Goal: Task Accomplishment & Management: Manage account settings

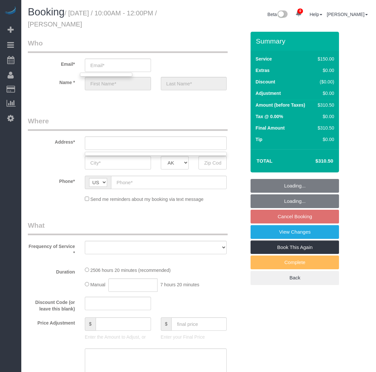
select select "string:fspay-199232cb-4e9d-4b0b-a1d1-a0eb648f9444"
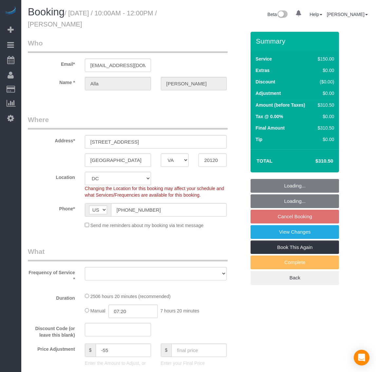
select select "VA"
select select "object:11849"
select select "2501"
select select "3"
select select "1"
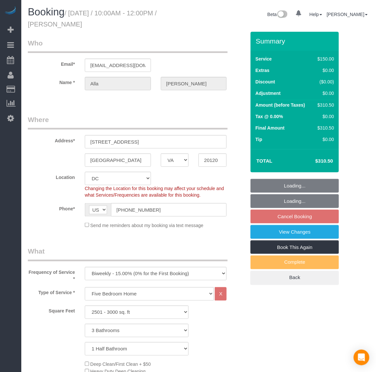
select select "spot143"
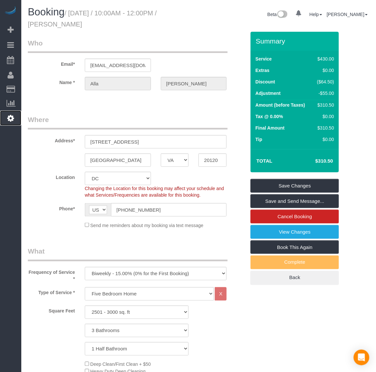
click at [10, 119] on icon at bounding box center [10, 118] width 7 height 8
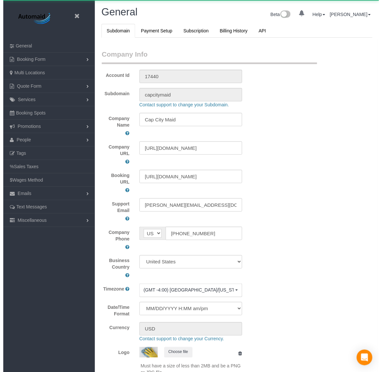
scroll to position [1481, 376]
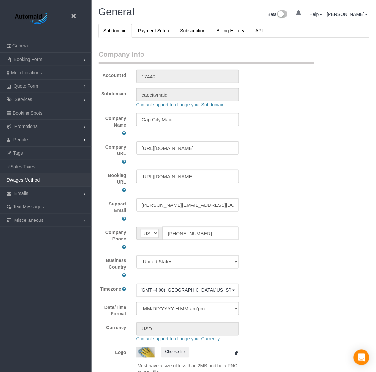
select select "1"
click at [49, 182] on link "$ Wages Method" at bounding box center [46, 180] width 92 height 13
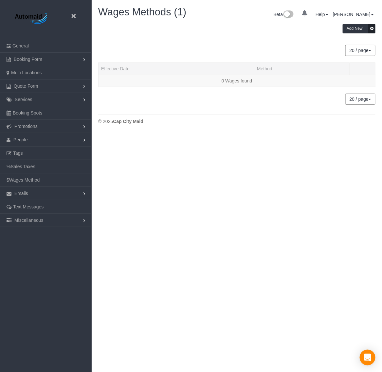
scroll to position [138, 382]
click at [28, 139] on link "People" at bounding box center [46, 139] width 92 height 13
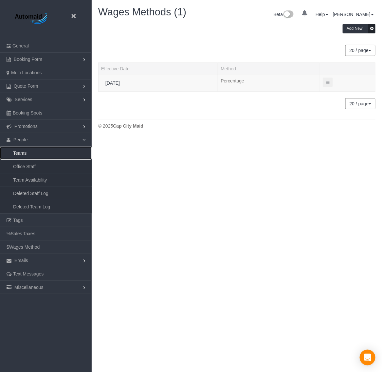
click at [24, 151] on link "Teams" at bounding box center [46, 153] width 92 height 13
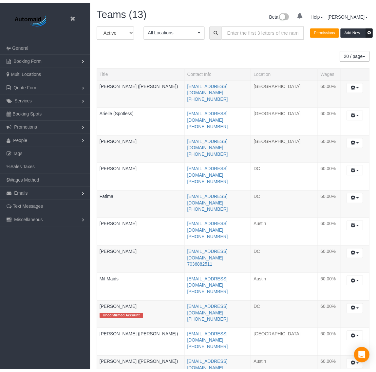
scroll to position [406, 376]
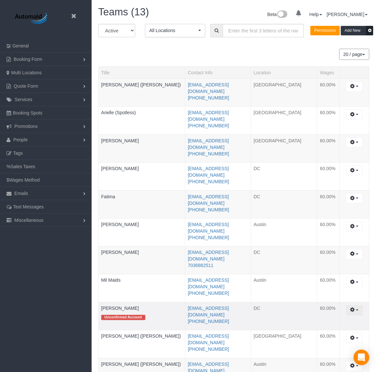
click at [356, 305] on button "button" at bounding box center [354, 310] width 17 height 10
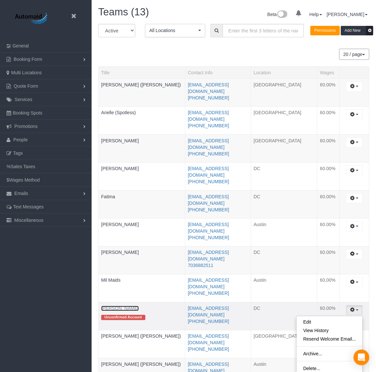
click at [113, 306] on link "Natalia" at bounding box center [120, 308] width 38 height 5
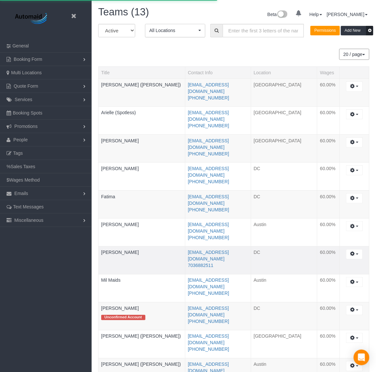
scroll to position [445, 376]
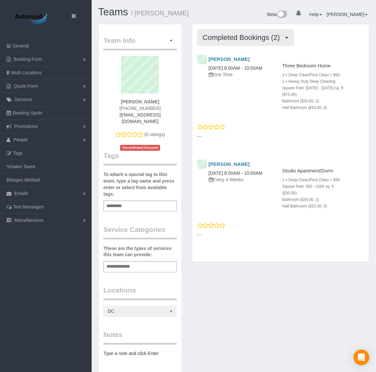
click at [258, 30] on button "Completed Bookings (2)" at bounding box center [245, 37] width 97 height 17
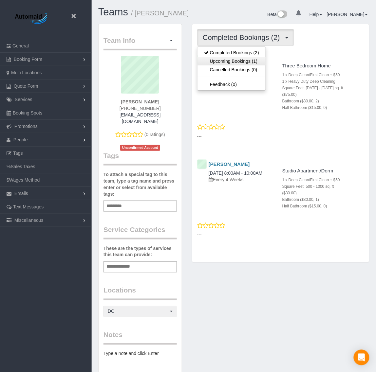
click at [243, 62] on link "Upcoming Bookings (1)" at bounding box center [231, 61] width 68 height 9
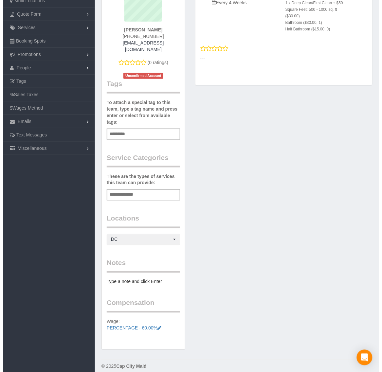
scroll to position [72, 0]
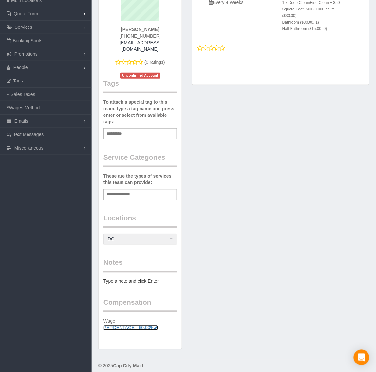
click at [156, 326] on icon at bounding box center [156, 328] width 4 height 5
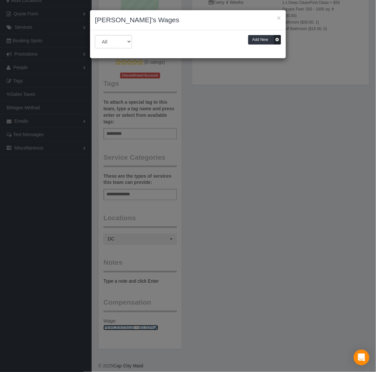
scroll to position [445, 382]
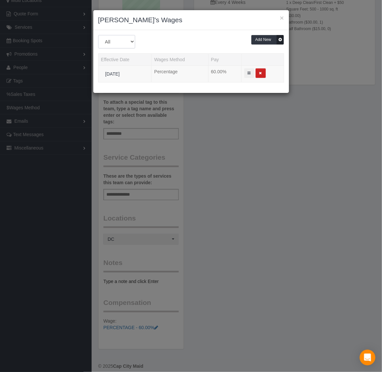
click at [130, 45] on select "All Active Archived" at bounding box center [116, 41] width 37 height 13
click at [178, 40] on div "Add New" at bounding box center [223, 39] width 131 height 9
click at [249, 75] on button at bounding box center [249, 72] width 10 height 9
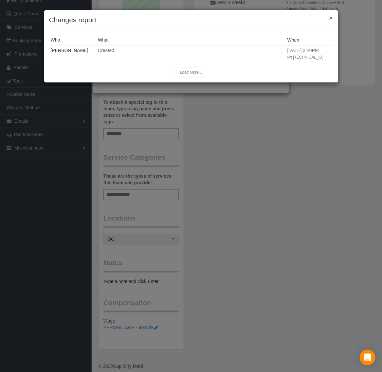
drag, startPoint x: 331, startPoint y: 17, endPoint x: 318, endPoint y: 21, distance: 13.7
click at [330, 15] on button "×" at bounding box center [331, 17] width 4 height 7
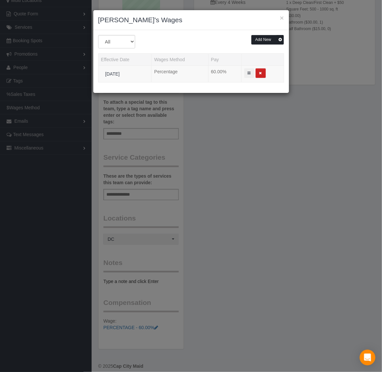
click at [268, 39] on button "Add New" at bounding box center [267, 39] width 33 height 9
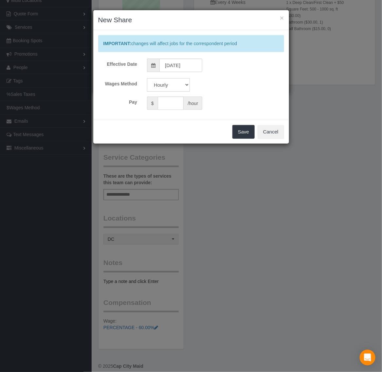
click at [164, 87] on select "Hourly Percentage" at bounding box center [168, 84] width 43 height 13
select select "string:percentage"
click at [147, 78] on select "Hourly Percentage" at bounding box center [168, 84] width 43 height 13
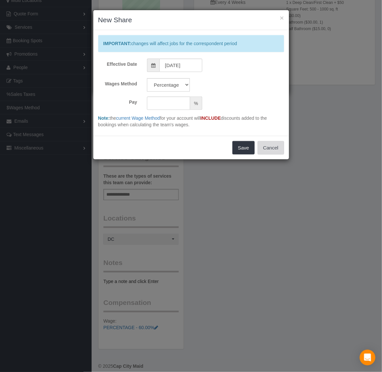
click at [276, 151] on button "Cancel" at bounding box center [271, 148] width 27 height 14
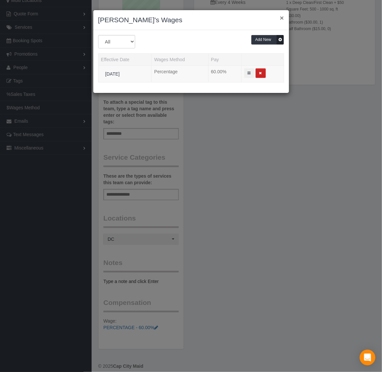
click at [282, 16] on button "×" at bounding box center [282, 17] width 4 height 7
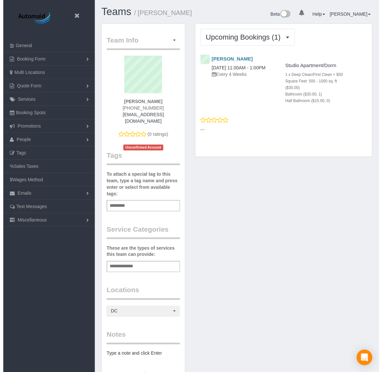
scroll to position [0, 0]
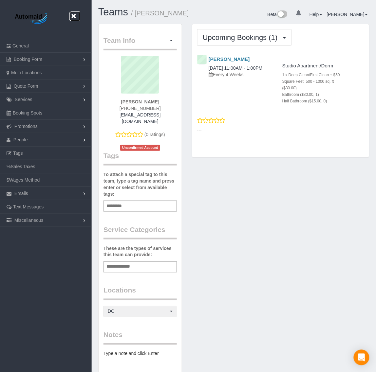
click at [78, 15] on icon at bounding box center [73, 16] width 8 height 8
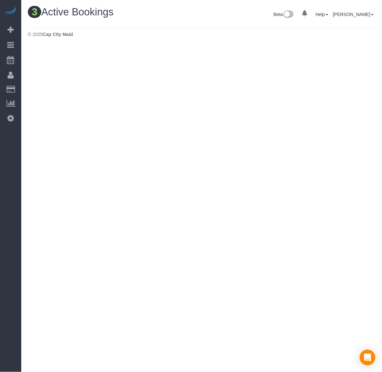
scroll to position [239, 382]
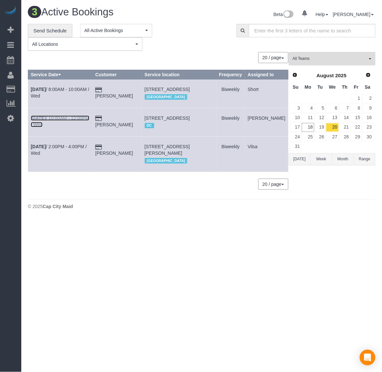
click at [42, 121] on b "Aug 20th" at bounding box center [38, 118] width 15 height 5
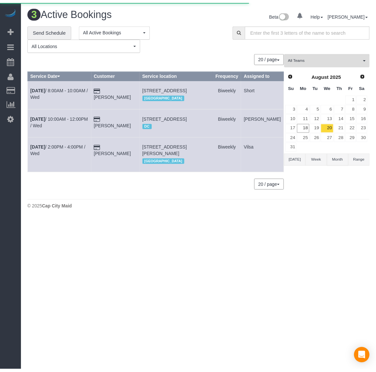
scroll to position [55, 382]
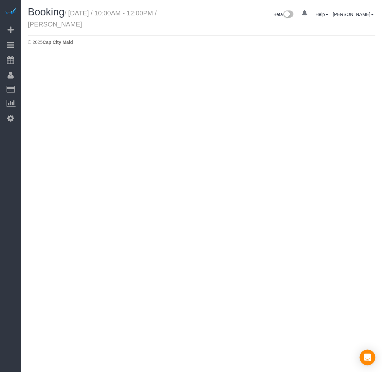
select select "VA"
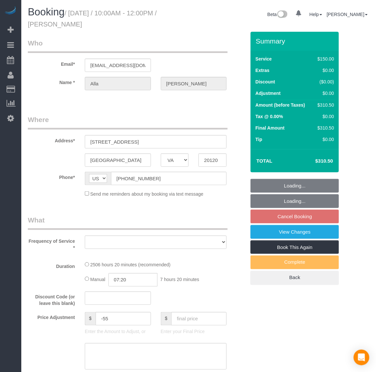
scroll to position [1036, 376]
select select "string:fspay-199232cb-4e9d-4b0b-a1d1-a0eb648f9444"
select select "number:5"
select select "number:26"
select select "number:35"
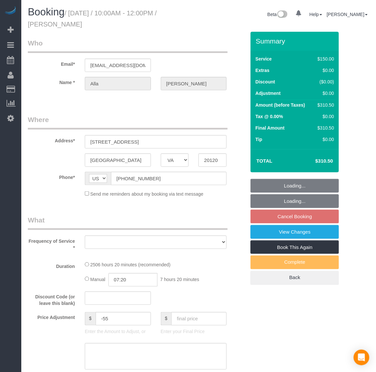
select select "number:17"
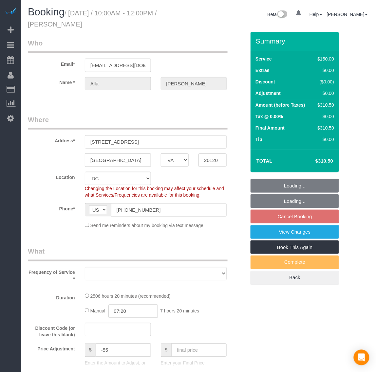
scroll to position [1283, 376]
select select "object:14443"
select select "2501"
select select "3"
select select "1"
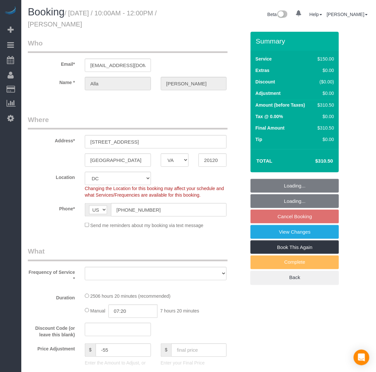
select select "spot157"
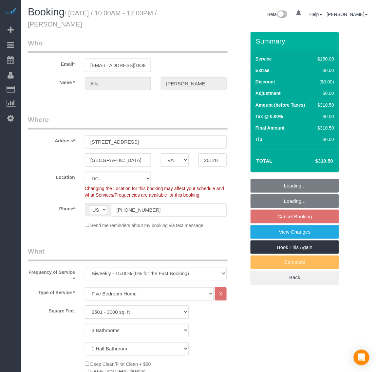
select select "2501"
select select "3"
select select "1"
select select "object:14730"
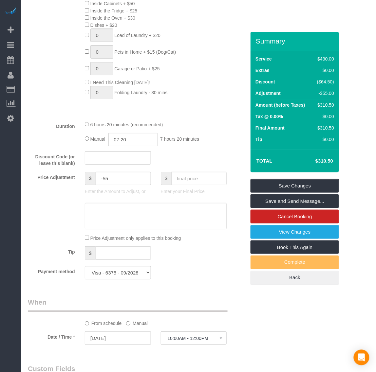
scroll to position [409, 0]
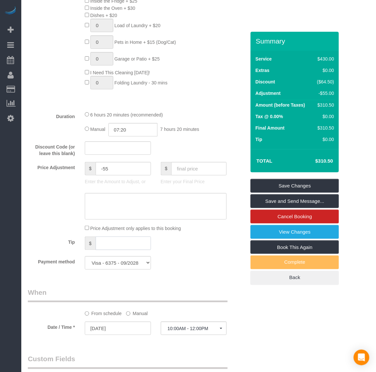
click at [112, 243] on input "text" at bounding box center [123, 243] width 55 height 13
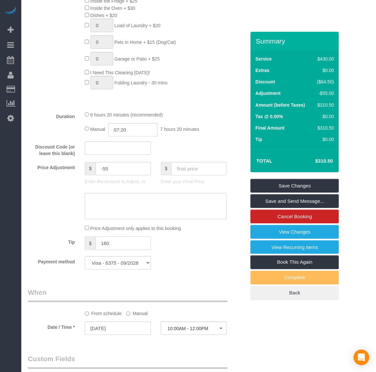
type input "160"
click at [204, 248] on div "Tip $ 160" at bounding box center [137, 244] width 228 height 15
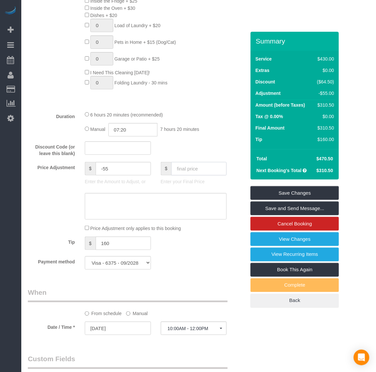
click at [189, 173] on input "text" at bounding box center [198, 168] width 55 height 13
type input "310.50"
click at [207, 244] on div "Tip $ 160" at bounding box center [137, 244] width 228 height 15
type input "-215"
click at [194, 246] on div "Tip $ 160" at bounding box center [137, 244] width 228 height 15
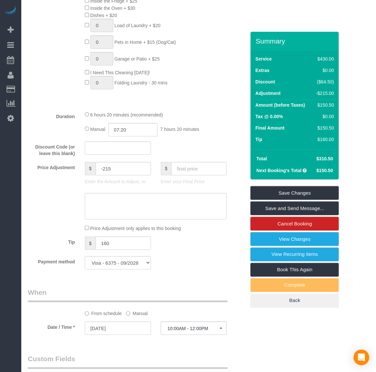
click at [194, 246] on div "Tip $ 160" at bounding box center [137, 244] width 228 height 15
click at [192, 253] on fieldset "What Frequency of Service * One Time Weekly - 20.00% (0% for the First Booking)…" at bounding box center [137, 56] width 218 height 437
click at [277, 192] on link "Save Changes" at bounding box center [294, 193] width 88 height 14
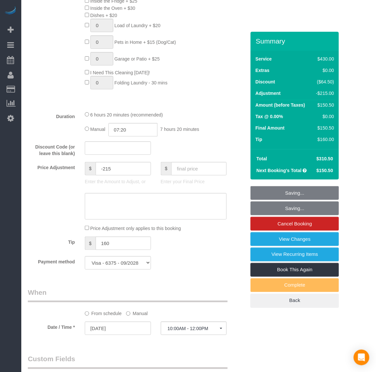
scroll to position [1283, 382]
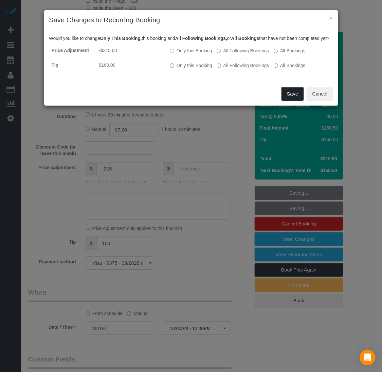
click at [286, 99] on button "Save" at bounding box center [293, 94] width 22 height 14
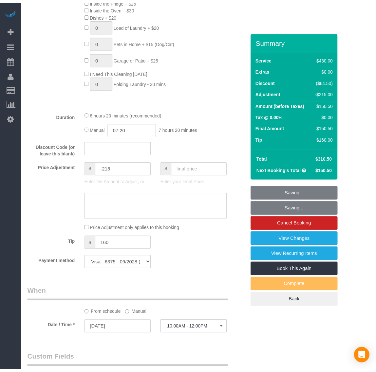
scroll to position [31461, 32368]
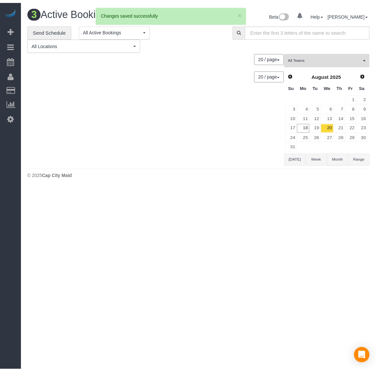
scroll to position [239, 382]
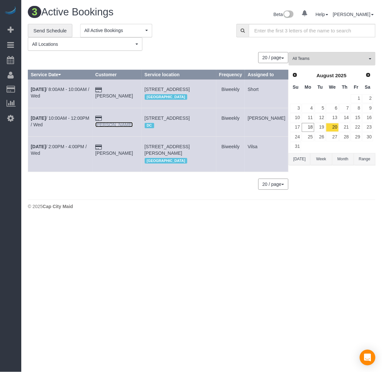
click at [123, 127] on link "Alla Levin" at bounding box center [114, 124] width 38 height 5
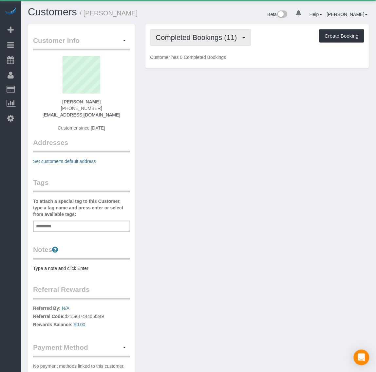
scroll to position [434, 376]
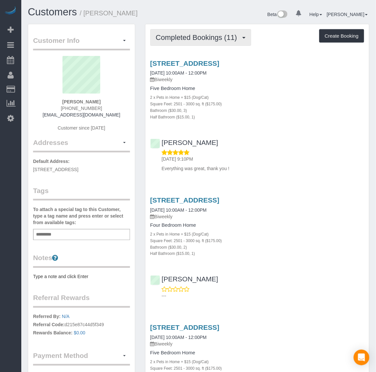
click at [189, 41] on button "Completed Bookings (11)" at bounding box center [200, 37] width 101 height 17
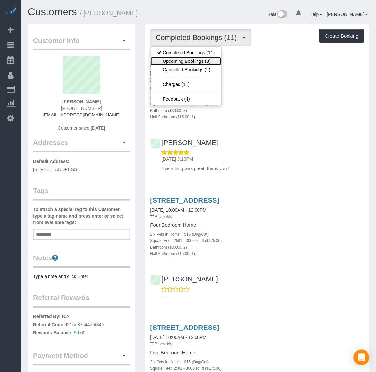
click at [195, 63] on link "Upcoming Bookings (8)" at bounding box center [186, 61] width 71 height 9
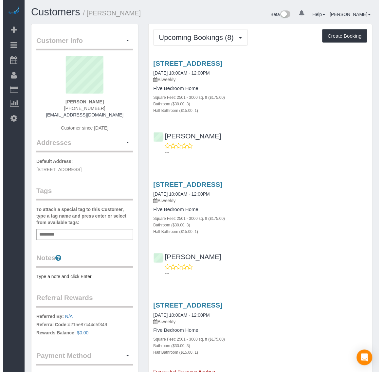
scroll to position [1094, 376]
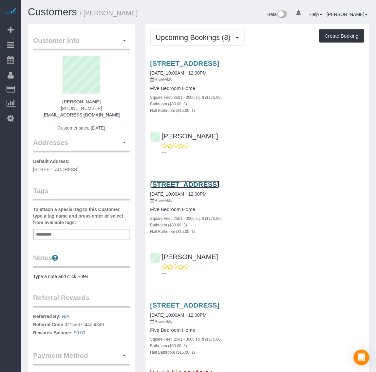
click at [180, 182] on link "13720 Northbourne Drive, Centreville, VA 20120" at bounding box center [184, 185] width 69 height 8
click at [204, 180] on div "13720 Northbourne Drive, Centreville, VA 20120 09/03/2025 10:00AM - 12:00PM Biw…" at bounding box center [257, 227] width 224 height 105
click at [206, 184] on link "13720 Northbourne Drive, Centreville, VA 20120" at bounding box center [184, 185] width 69 height 8
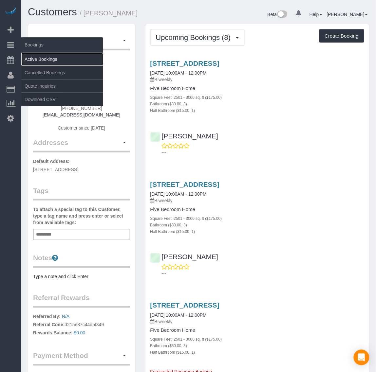
click at [44, 58] on link "Active Bookings" at bounding box center [62, 59] width 82 height 13
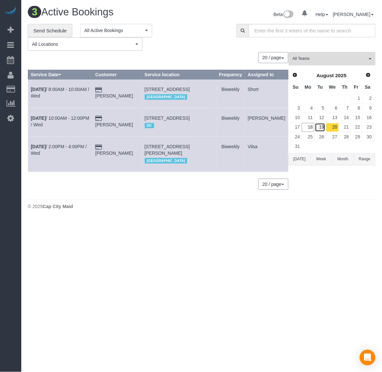
click at [317, 130] on link "19" at bounding box center [320, 127] width 11 height 9
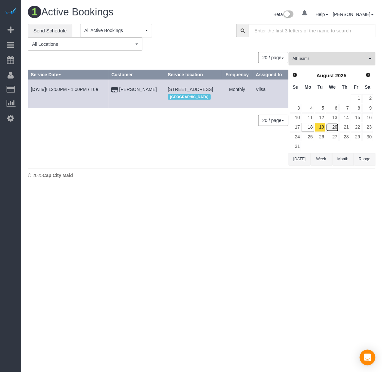
click at [335, 128] on link "20" at bounding box center [332, 127] width 12 height 9
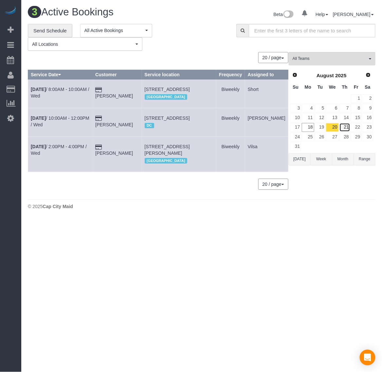
click at [346, 127] on link "21" at bounding box center [345, 127] width 11 height 9
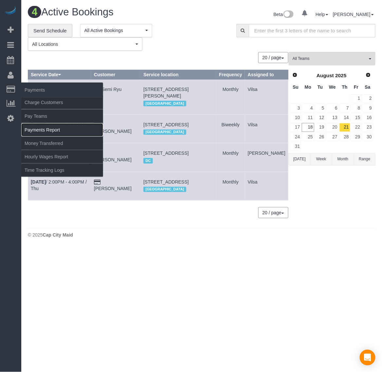
click at [47, 129] on link "Payments Report" at bounding box center [62, 129] width 82 height 13
click at [46, 128] on link "Payments Report" at bounding box center [62, 129] width 82 height 13
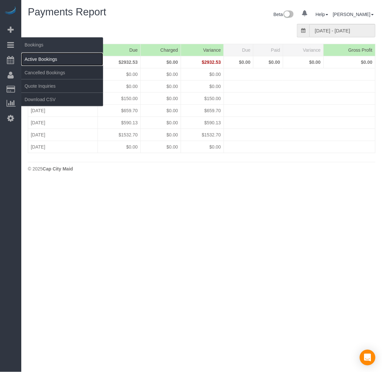
click at [39, 61] on link "Active Bookings" at bounding box center [62, 59] width 82 height 13
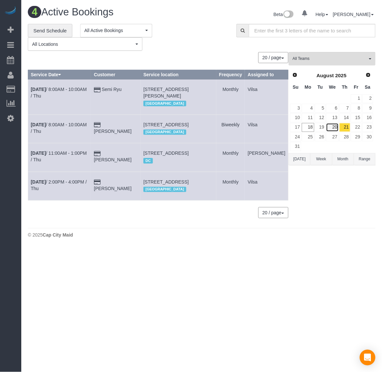
click at [335, 129] on link "20" at bounding box center [332, 127] width 12 height 9
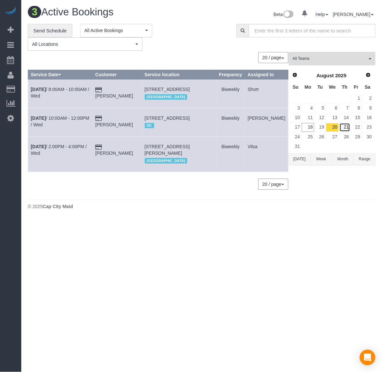
click at [345, 126] on link "21" at bounding box center [345, 127] width 11 height 9
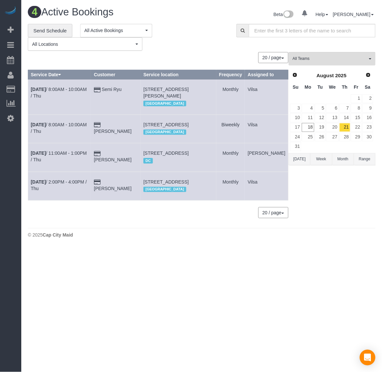
drag, startPoint x: 143, startPoint y: 90, endPoint x: 168, endPoint y: 101, distance: 26.7
click at [168, 101] on tr "Aug 21st / 8:00AM - 10:00AM / Thu Semi Ryu 3707 Edenfield Rd, Midlothian, VA 23…" at bounding box center [158, 97] width 260 height 35
copy tr "3707 Edenfield Rd, Midlothian, VA 23113"
drag, startPoint x: 149, startPoint y: 128, endPoint x: 181, endPoint y: 138, distance: 33.6
click at [181, 138] on td "8413 Capernwray Dr, Chesterfield, VA 23838 Richmond" at bounding box center [179, 129] width 76 height 28
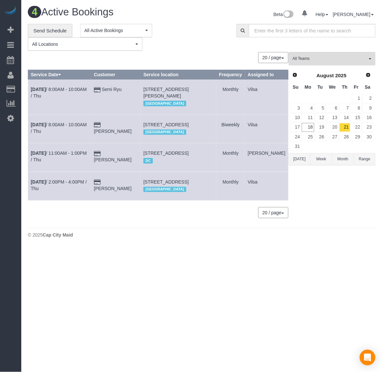
copy span "8413 Capernwray Dr, Chesterfield, VA 23838"
click at [353, 128] on link "22" at bounding box center [356, 127] width 11 height 9
click at [353, 129] on link "22" at bounding box center [356, 127] width 11 height 9
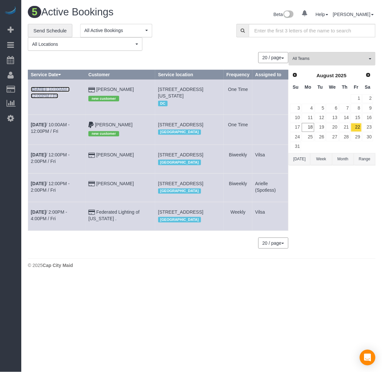
click at [36, 89] on b "Aug 22nd" at bounding box center [38, 89] width 15 height 5
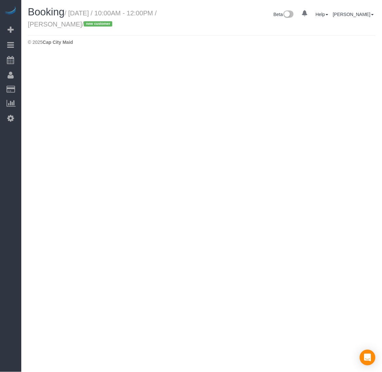
select select "DC"
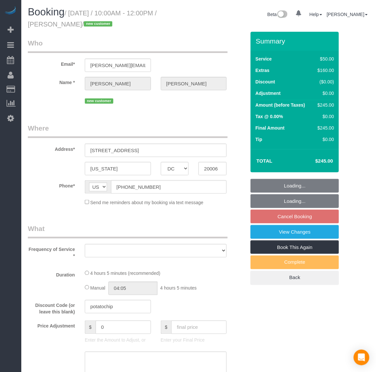
select select "number:1"
select select "number:27"
select select "number:35"
select select "object:17262"
select select "string:fspay-e11ad270-71d2-4f6a-a1b5-448bea898198"
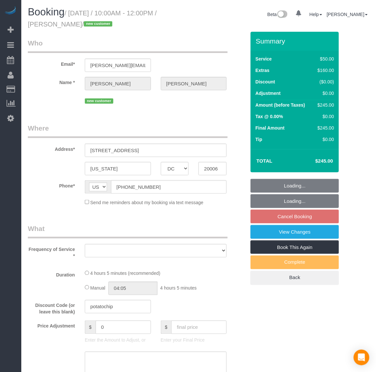
select select "spot171"
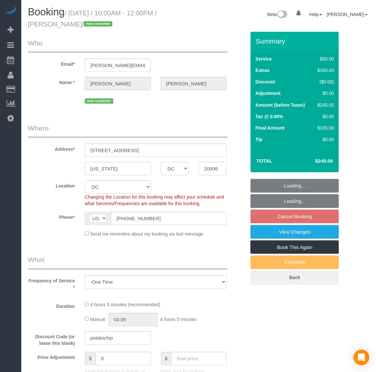
select select "1"
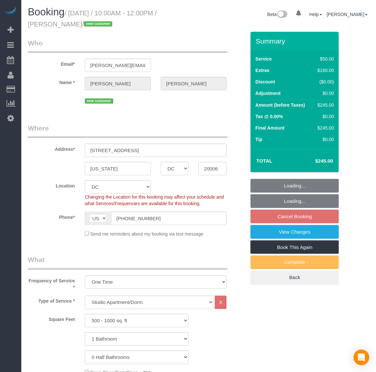
select select "object:17457"
select select "1"
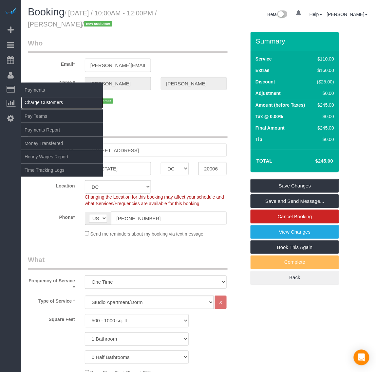
click at [31, 97] on link "Charge Customers" at bounding box center [62, 102] width 82 height 13
select select
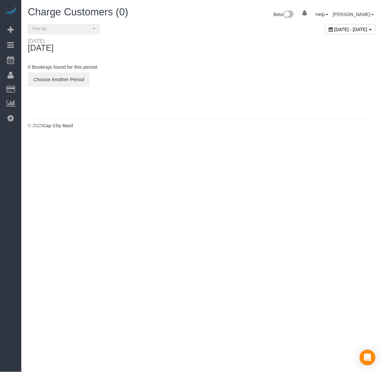
click at [335, 30] on span "August 18, 2025 - August 18, 2025" at bounding box center [351, 29] width 33 height 5
type input "**********"
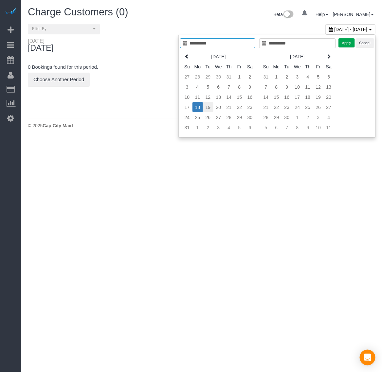
type input "**********"
click at [207, 106] on td "19" at bounding box center [208, 107] width 10 height 10
type input "**********"
click at [207, 106] on td "19" at bounding box center [208, 107] width 10 height 10
type input "**********"
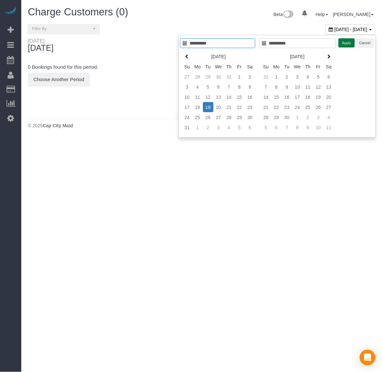
click at [345, 44] on button "Apply" at bounding box center [347, 42] width 16 height 9
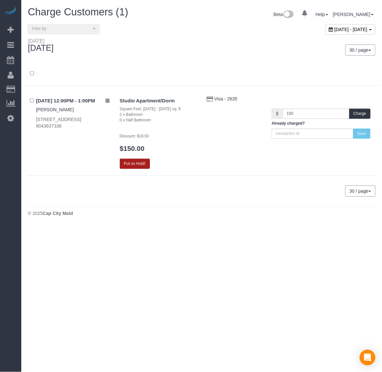
click at [143, 167] on button "Put on Hold!" at bounding box center [135, 164] width 30 height 10
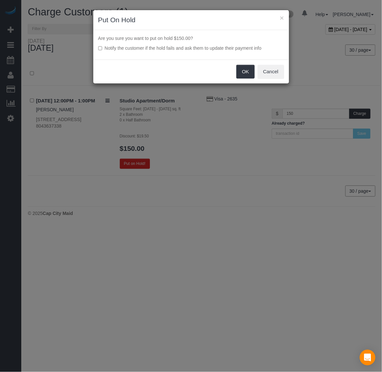
click at [103, 48] on label "Notify the customer if the hold fails and ask them to update their payment info" at bounding box center [191, 48] width 186 height 7
click at [251, 73] on button "OK" at bounding box center [245, 72] width 18 height 14
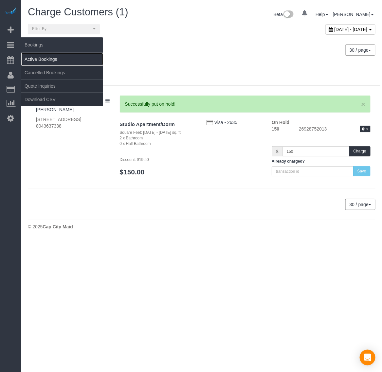
click at [37, 60] on link "Active Bookings" at bounding box center [62, 59] width 82 height 13
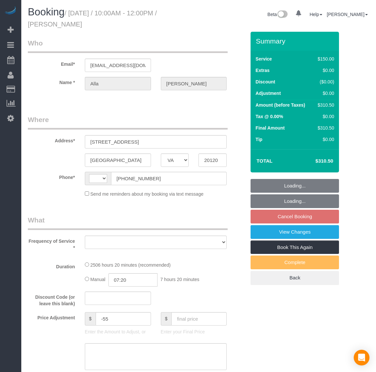
select select "VA"
select select "string:[GEOGRAPHIC_DATA]"
select select "string:fspay-199232cb-4e9d-4b0b-a1d1-a0eb648f9444"
select select "number:5"
select select "number:26"
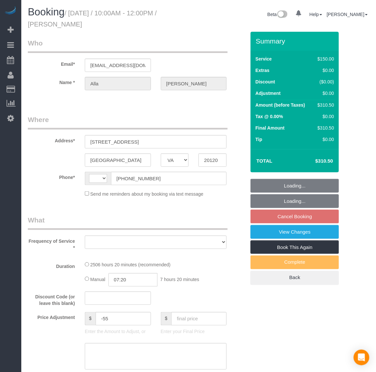
select select "number:35"
select select "number:17"
select select "2501"
select select "3"
select select "1"
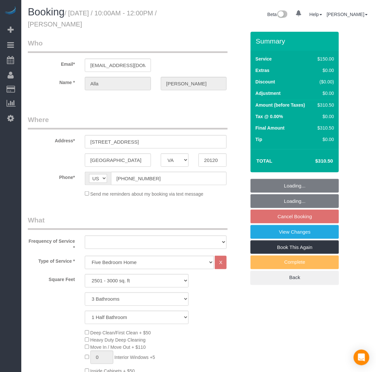
select select "object:964"
select select "spot2"
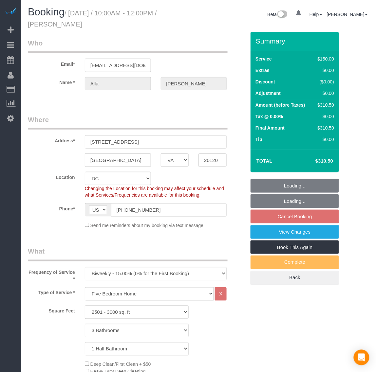
select select "object:1002"
select select "2501"
select select "3"
select select "1"
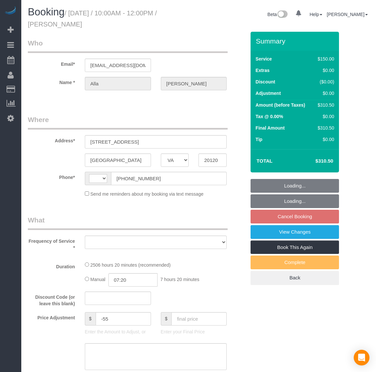
select select "VA"
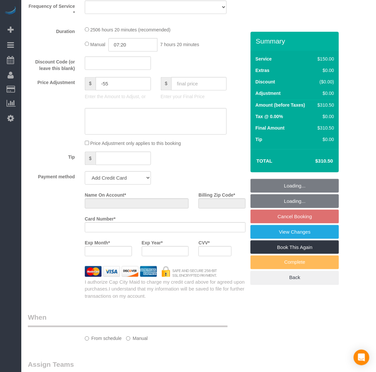
select select "string:US"
select select "object:810"
select select "string:fspay-199232cb-4e9d-4b0b-a1d1-a0eb648f9444"
select select "spot2"
select select "number:5"
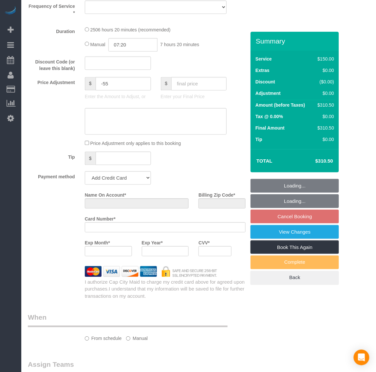
select select "number:26"
select select "number:35"
select select "number:17"
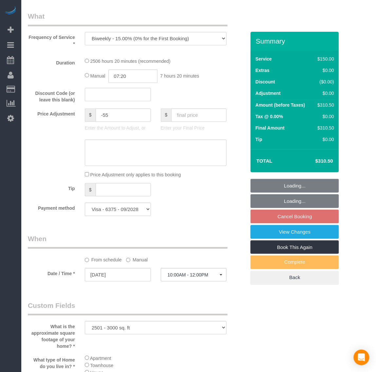
scroll to position [236, 0]
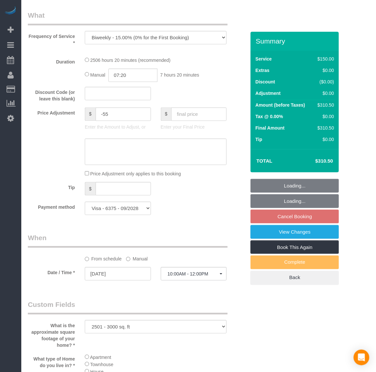
select select "object:1002"
select select "spot16"
select select "2501"
select select "3"
select select "1"
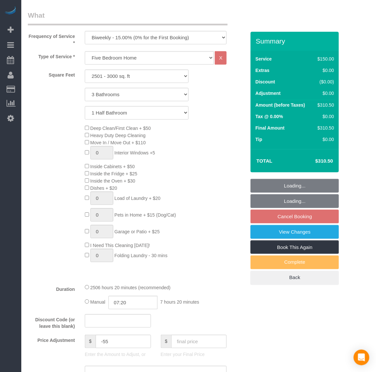
select select "2501"
select select "3"
select select "1"
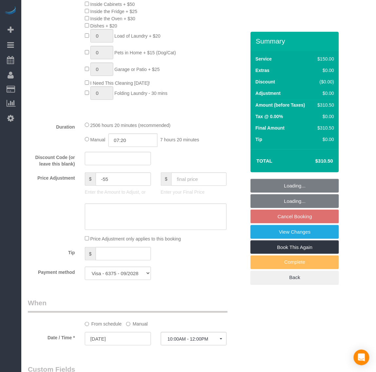
scroll to position [400, 0]
